Goal: Information Seeking & Learning: Find specific page/section

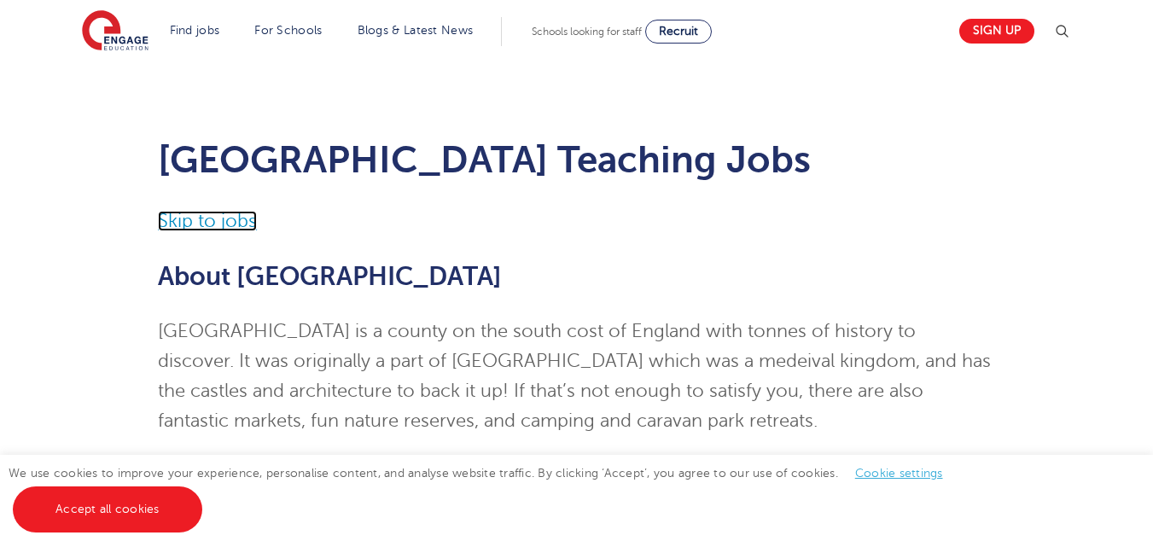
click at [172, 225] on link "Skip to jobs" at bounding box center [207, 221] width 99 height 20
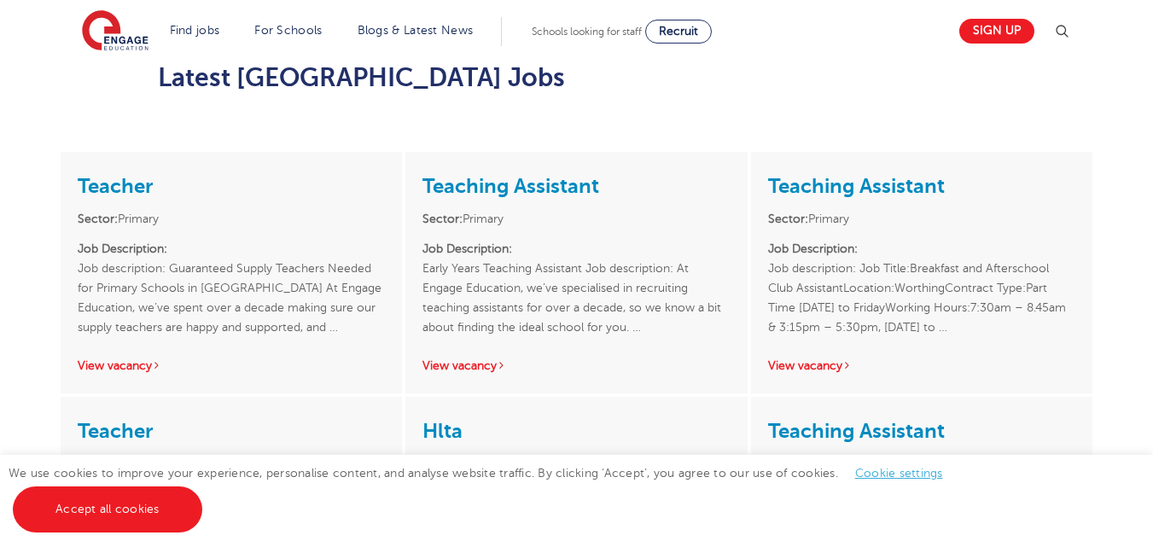
scroll to position [1103, 0]
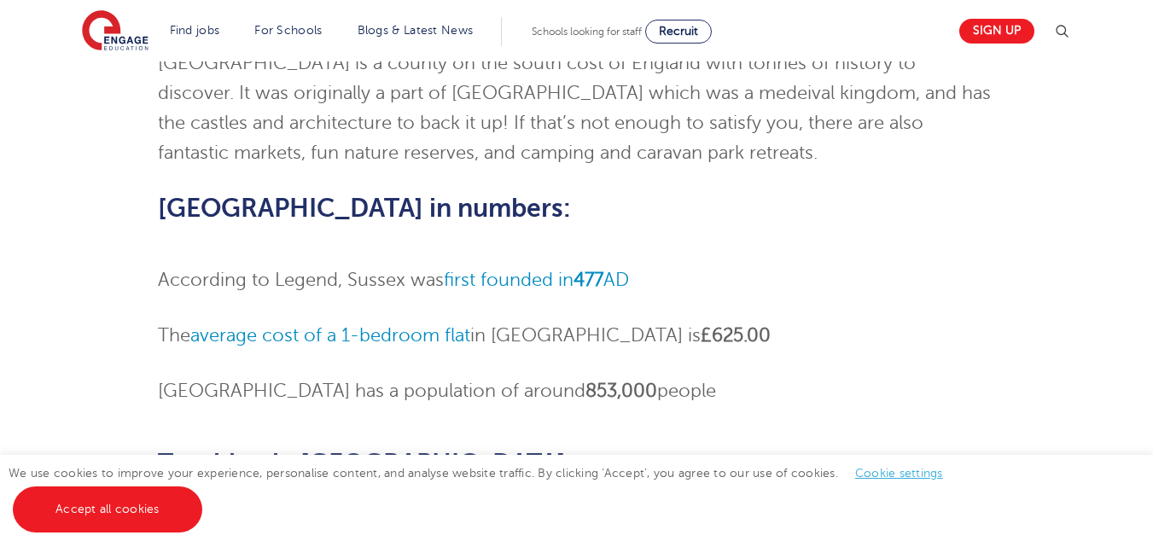
scroll to position [255, 0]
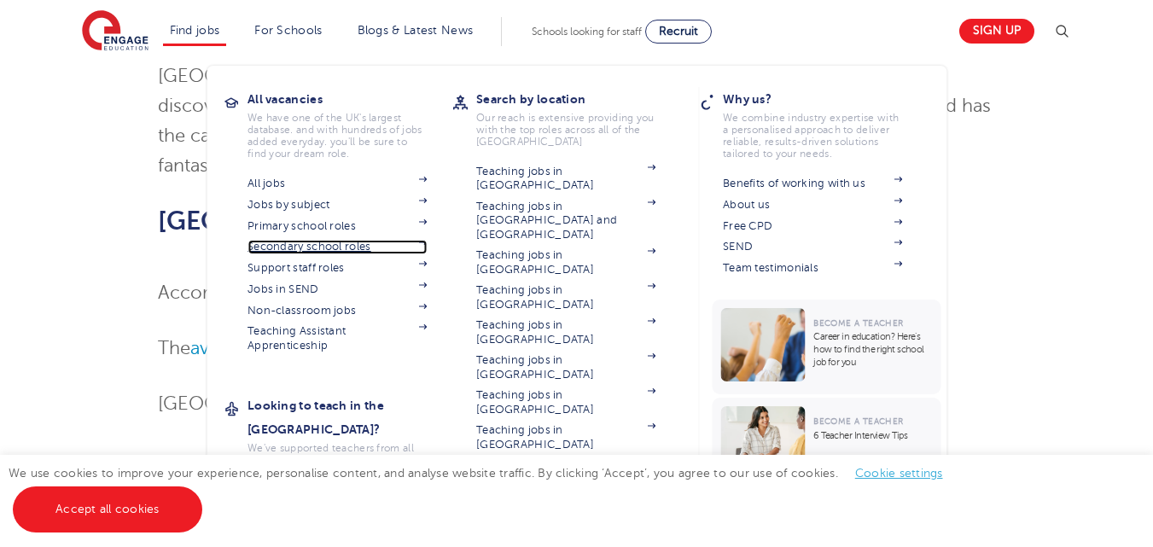
click at [349, 246] on link "Secondary school roles" at bounding box center [336, 247] width 179 height 14
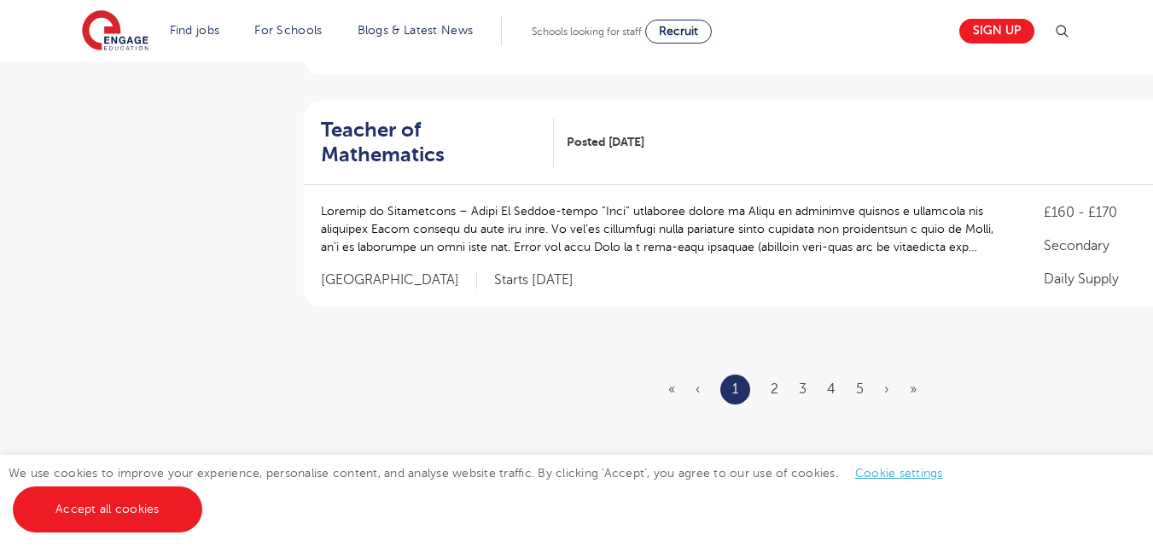
scroll to position [2143, 0]
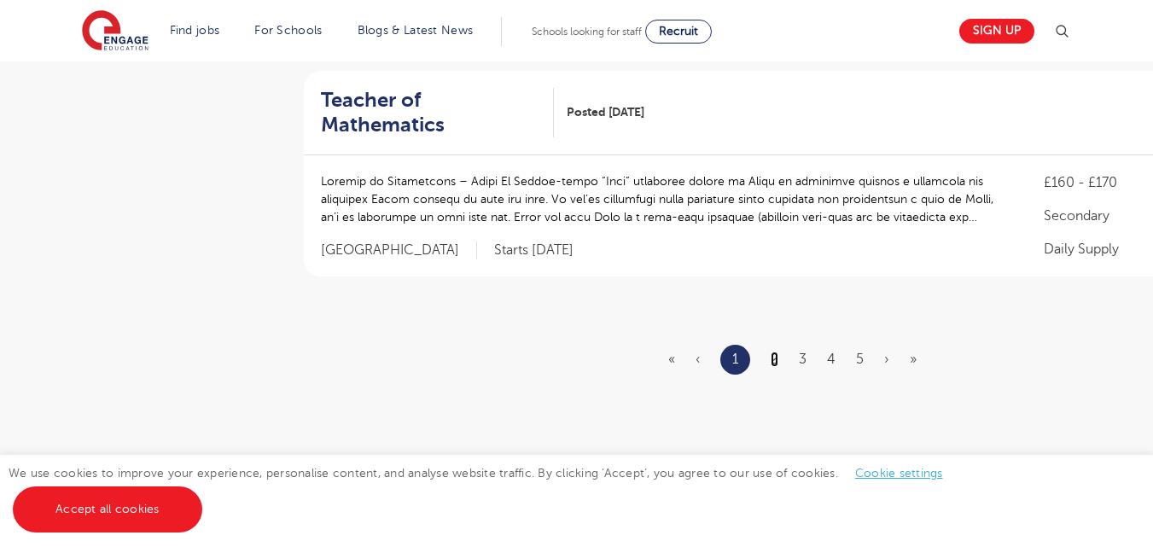
click at [773, 352] on link "2" at bounding box center [775, 359] width 8 height 15
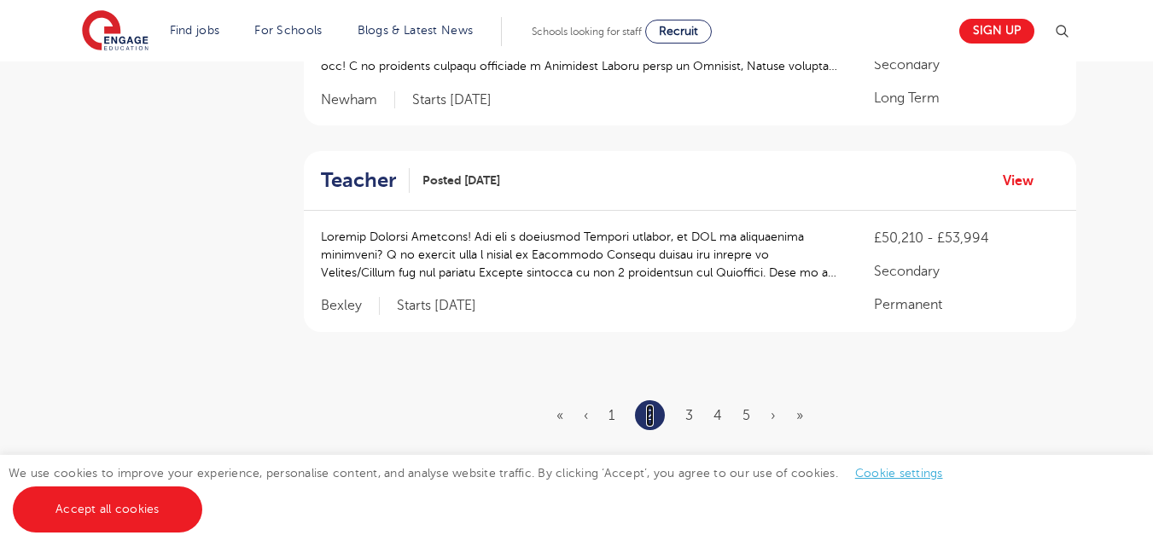
scroll to position [2043, 0]
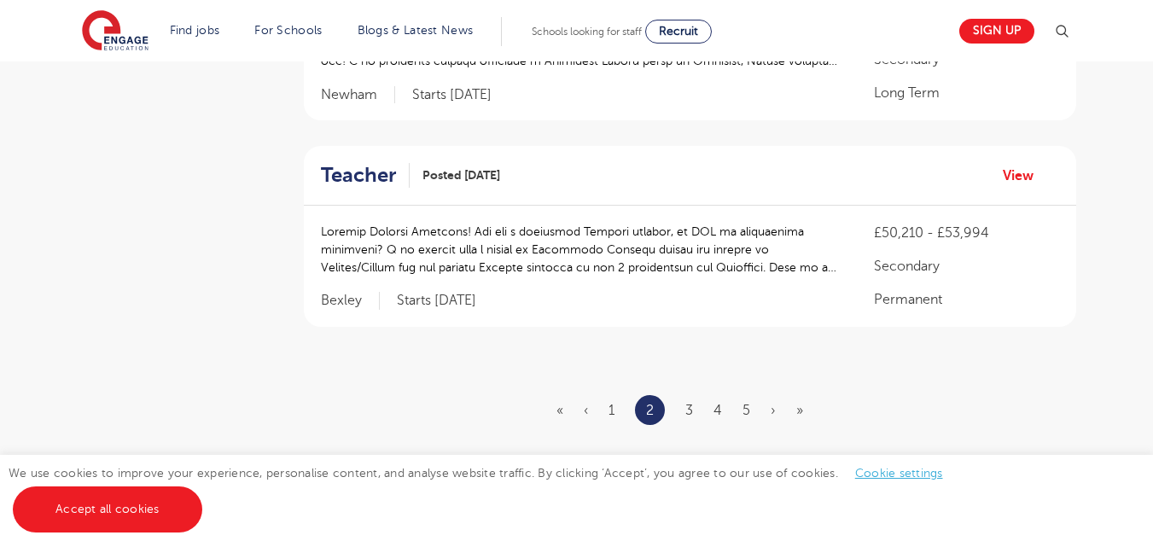
click at [694, 395] on ul "« ‹ 1 2 3 4 5 › »" at bounding box center [689, 410] width 267 height 30
click at [689, 403] on link "3" at bounding box center [689, 410] width 8 height 15
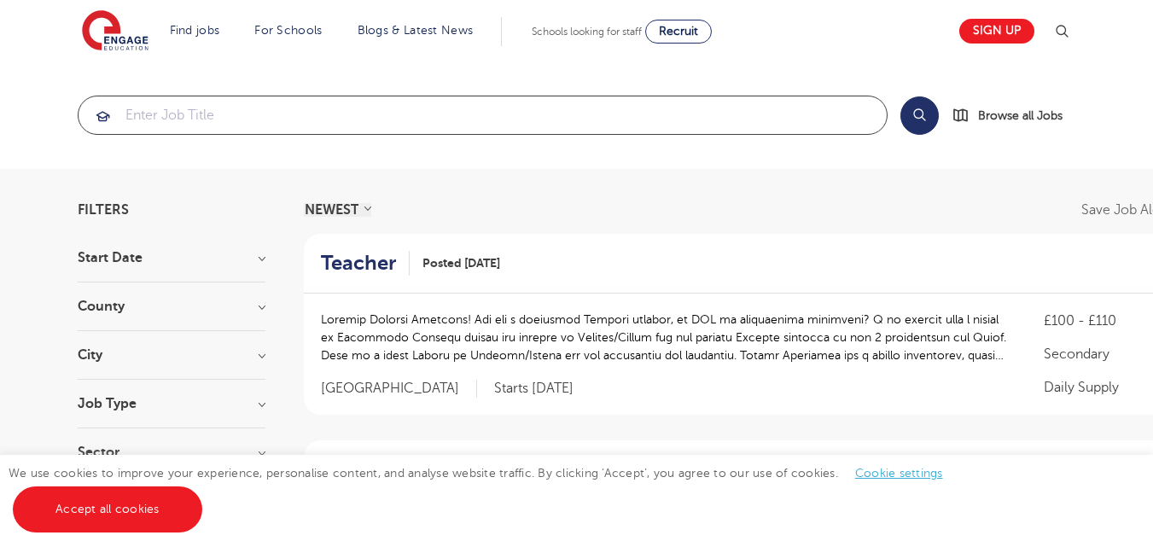
click at [406, 113] on input "search" at bounding box center [483, 115] width 808 height 38
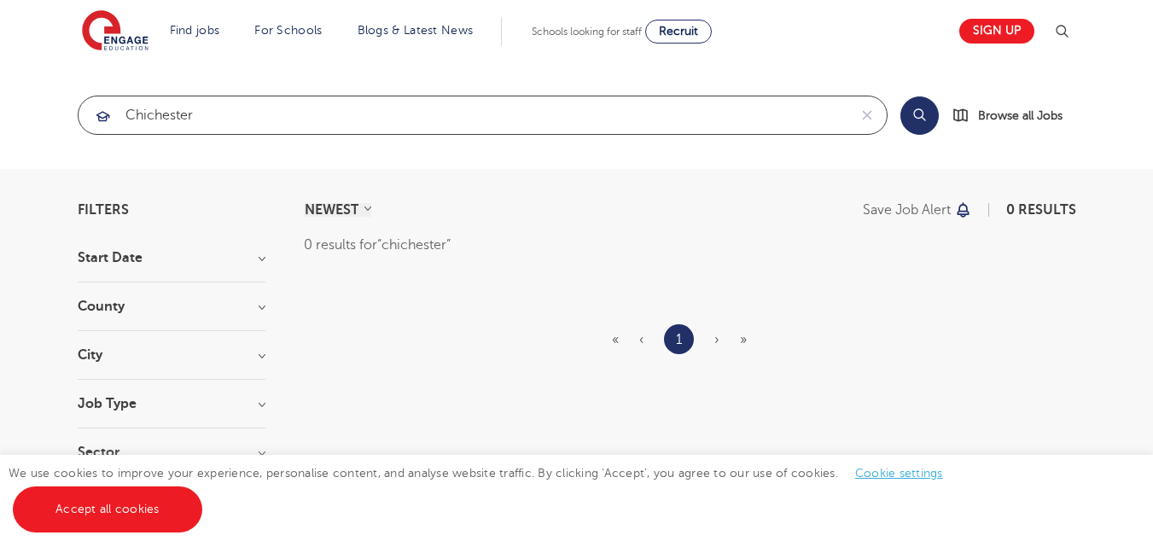
type input "chichester"
click button "Submit" at bounding box center [0, 0] width 0 height 0
click at [261, 312] on h3 "County" at bounding box center [172, 307] width 188 height 14
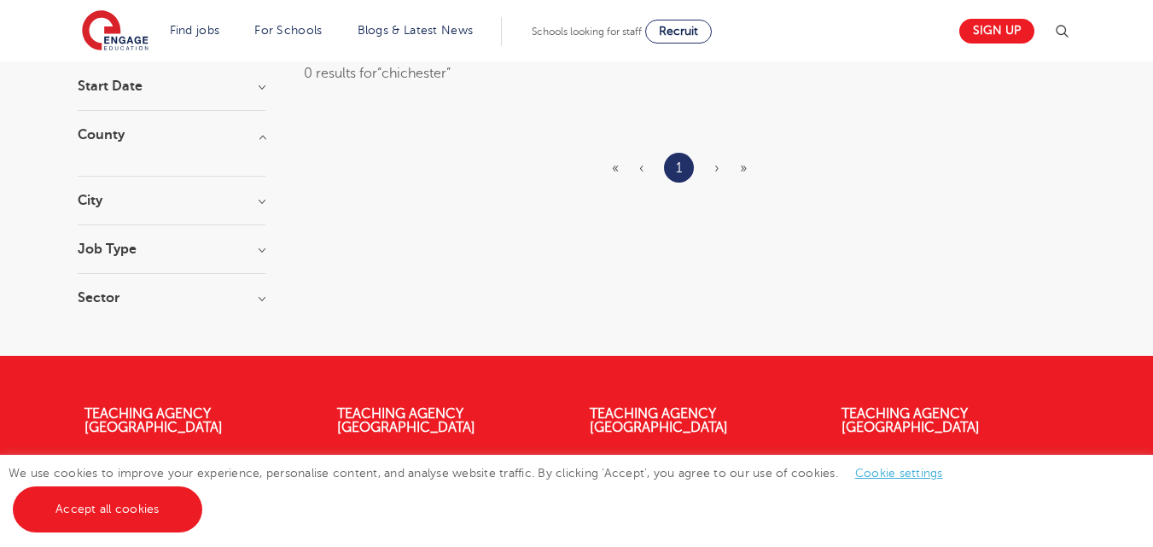
scroll to position [181, 0]
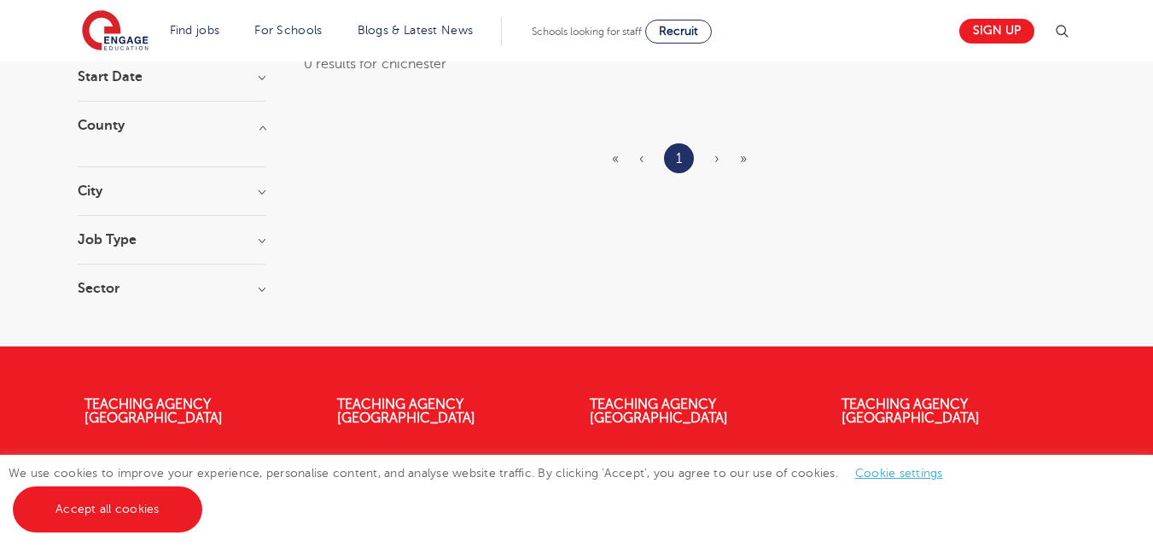
click at [101, 192] on h3 "City" at bounding box center [172, 191] width 188 height 14
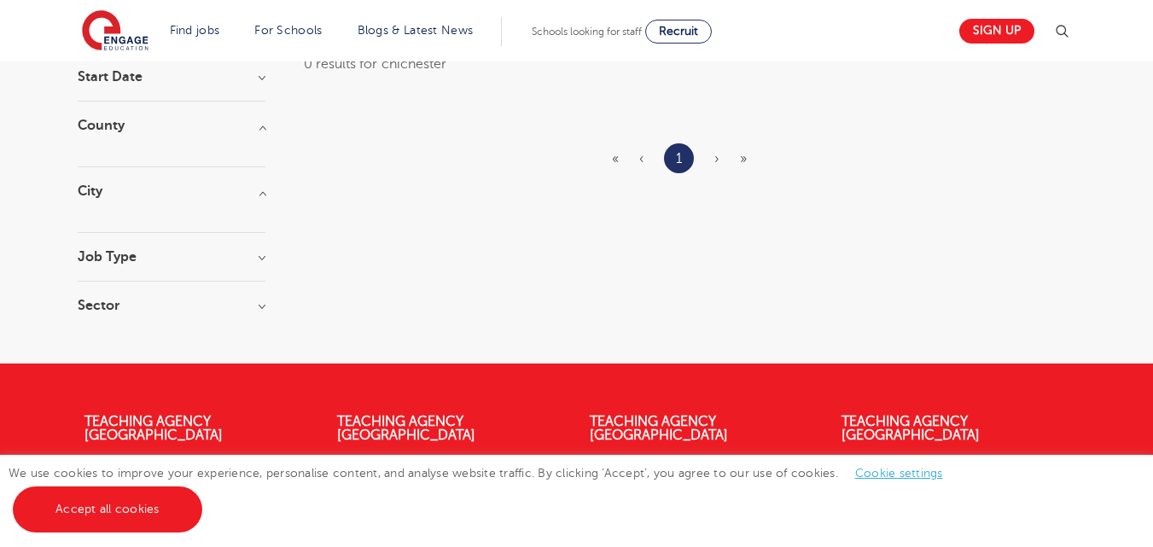
click at [272, 202] on div "Filters Start Date County City Job Type Sector Cancel View Results NEWEST OLDES…" at bounding box center [577, 175] width 1024 height 307
click at [243, 189] on h3 "City" at bounding box center [172, 191] width 188 height 14
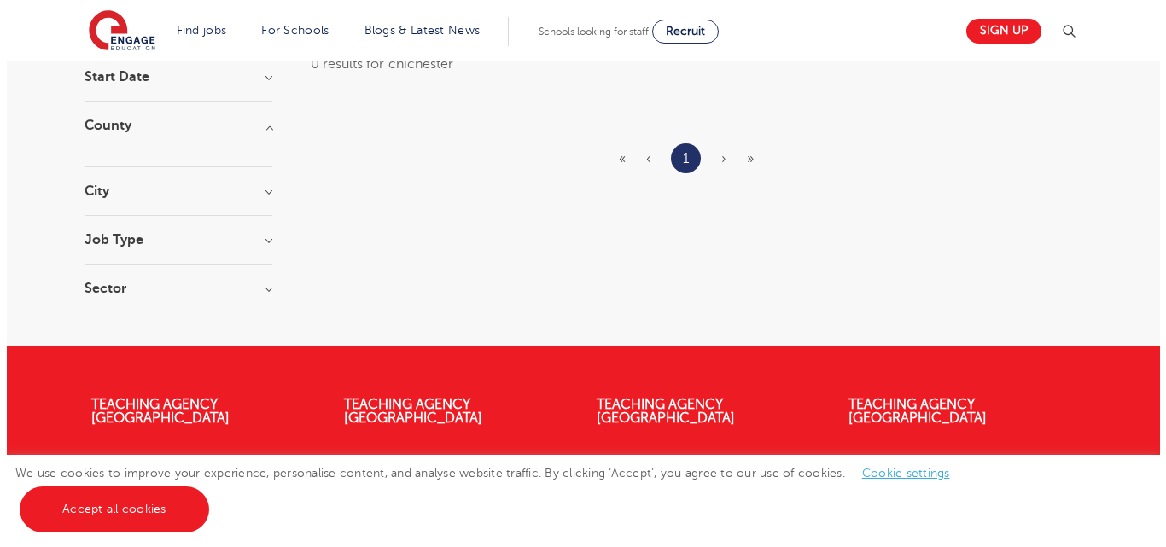
scroll to position [0, 0]
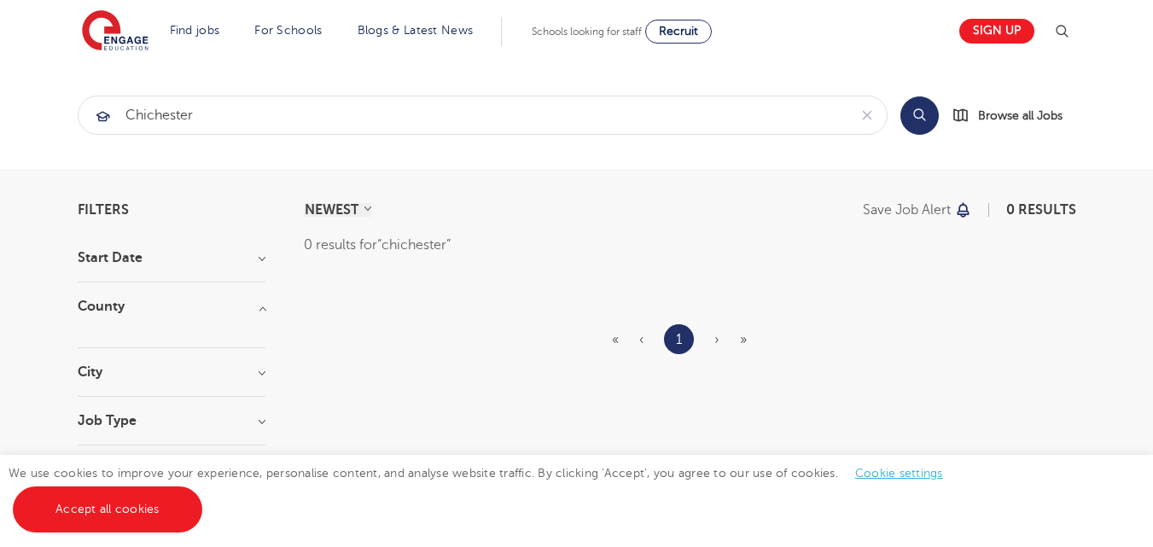
click at [1067, 37] on img at bounding box center [1061, 31] width 20 height 20
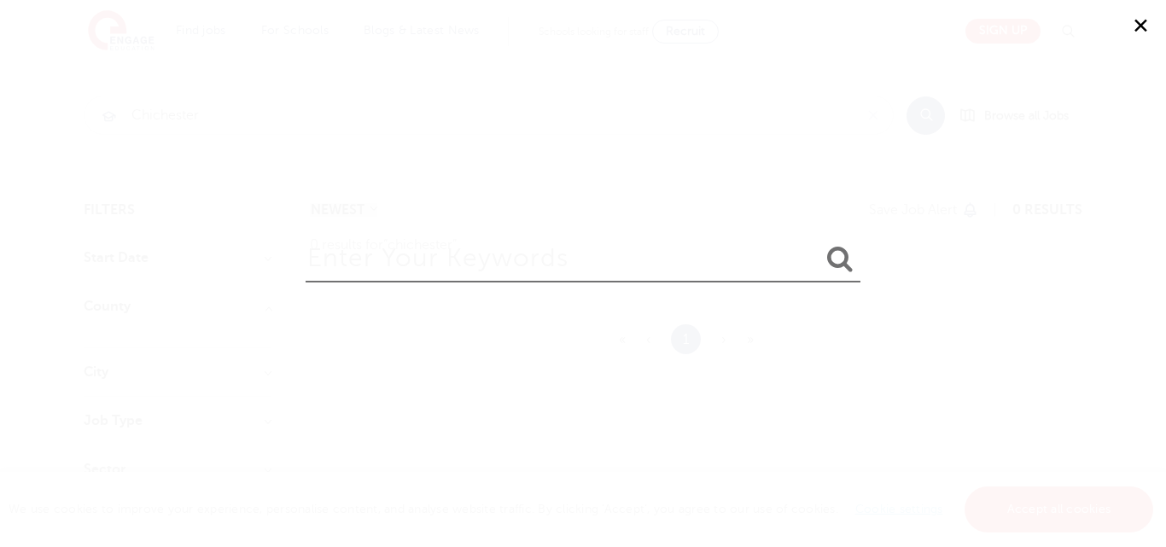
click at [435, 260] on input "search" at bounding box center [583, 254] width 555 height 55
type input "chichester"
click at [819, 244] on button "submit" at bounding box center [839, 260] width 41 height 32
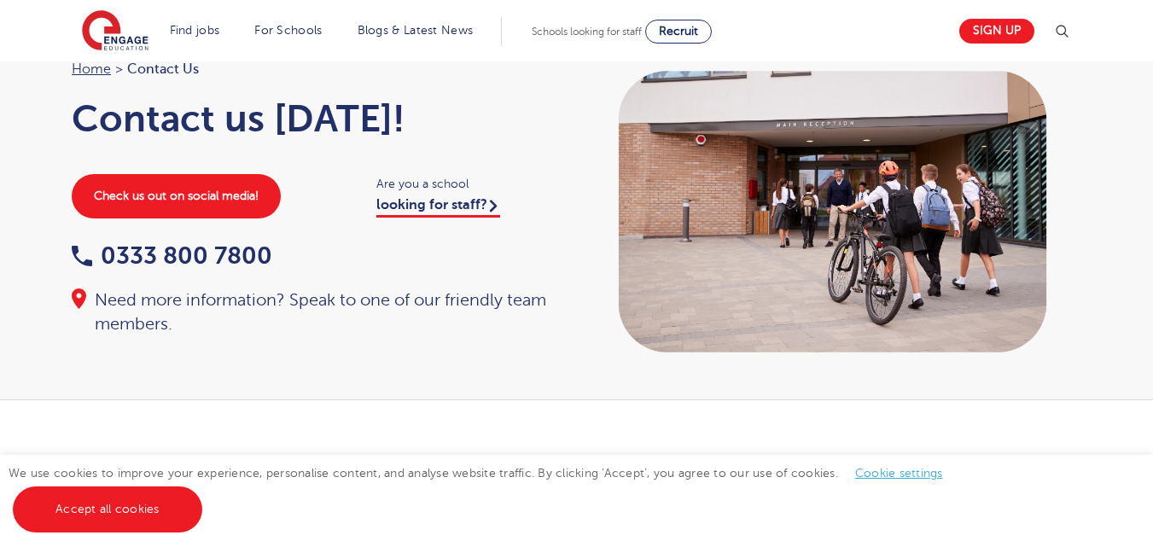
scroll to position [9, 0]
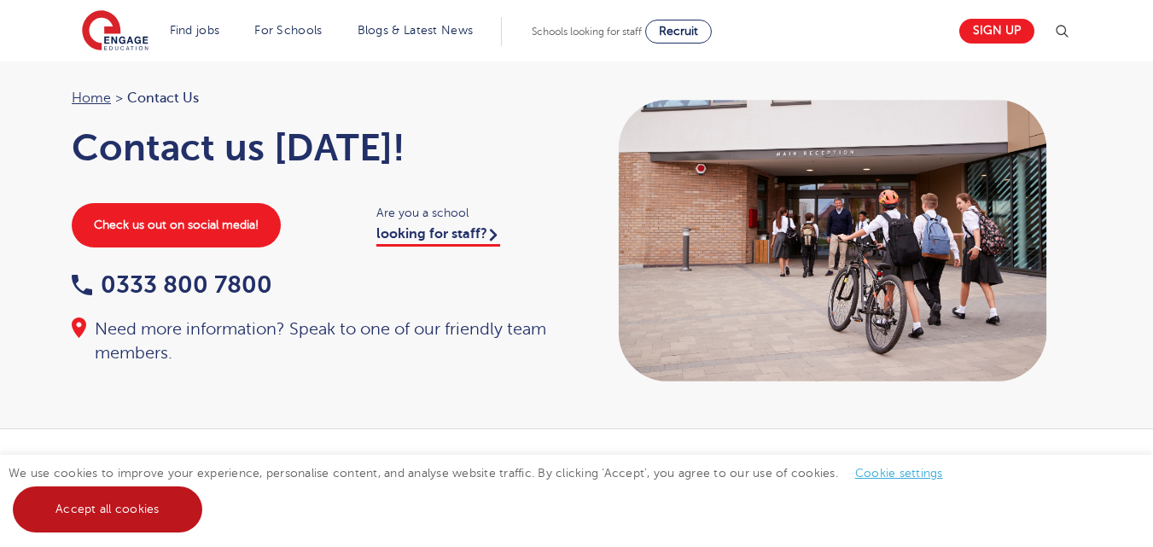
click at [127, 509] on link "Accept all cookies" at bounding box center [107, 509] width 189 height 46
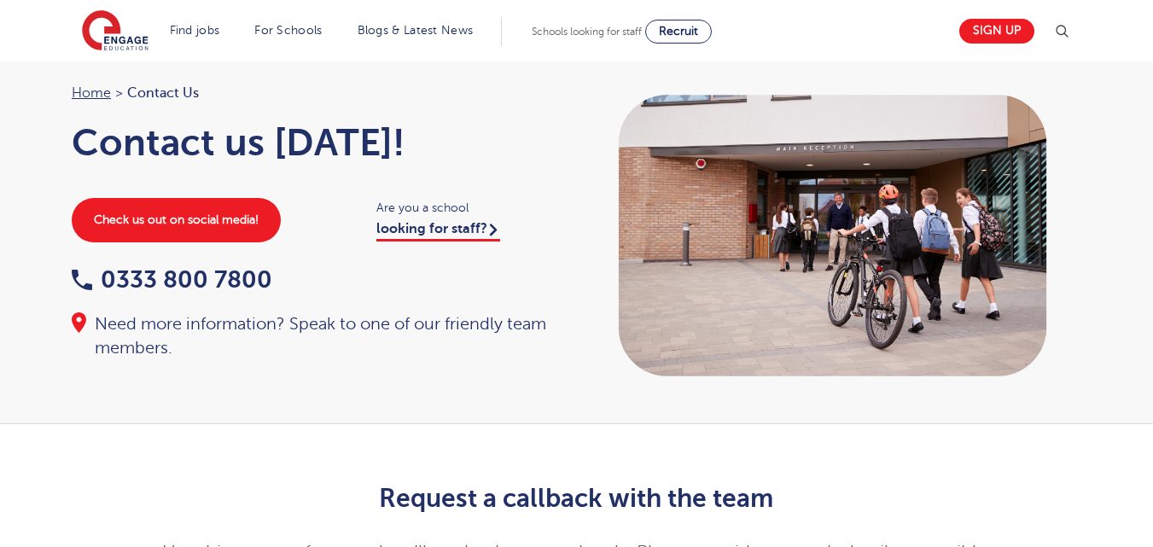
scroll to position [0, 0]
